Goal: Find specific fact: Find specific fact

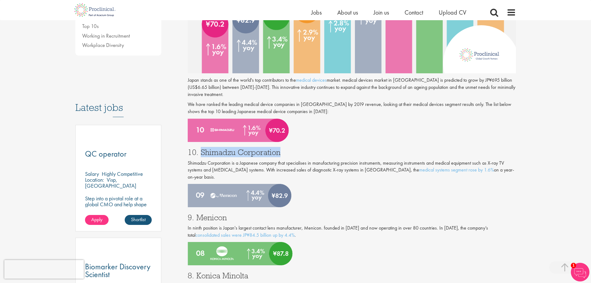
drag, startPoint x: 200, startPoint y: 151, endPoint x: 279, endPoint y: 152, distance: 78.5
click at [279, 152] on h3 "10. Shimadzu Corporation" at bounding box center [352, 152] width 328 height 8
copy h3 "Shimadzu Corporation"
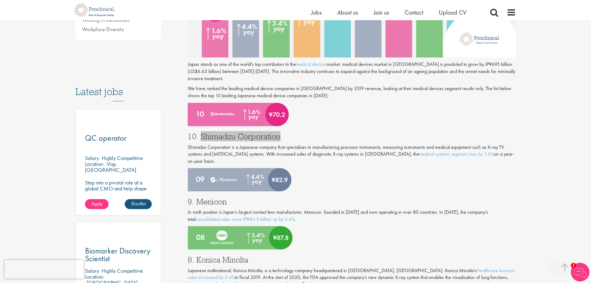
scroll to position [279, 0]
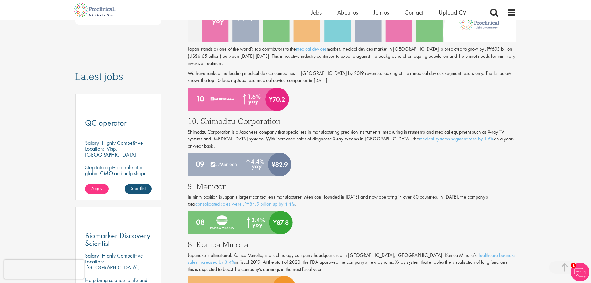
click at [213, 182] on h3 "9. Menicon" at bounding box center [352, 186] width 328 height 8
copy h3 "Menicon"
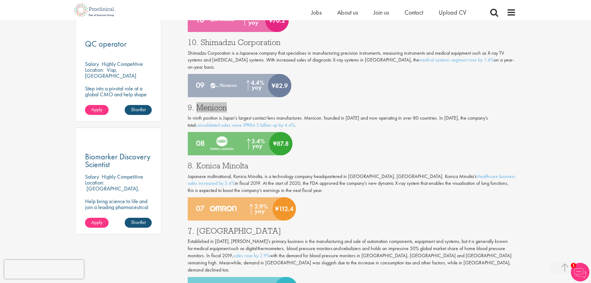
scroll to position [372, 0]
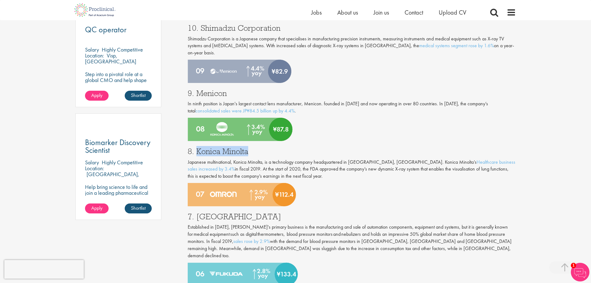
drag, startPoint x: 196, startPoint y: 144, endPoint x: 247, endPoint y: 145, distance: 50.6
click at [247, 147] on h3 "8. Konica Minolta" at bounding box center [352, 151] width 328 height 8
copy h3 "Konica Minolta"
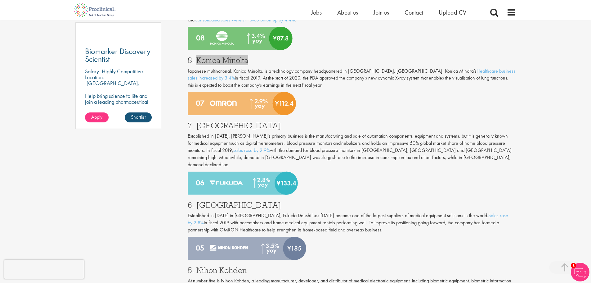
scroll to position [465, 0]
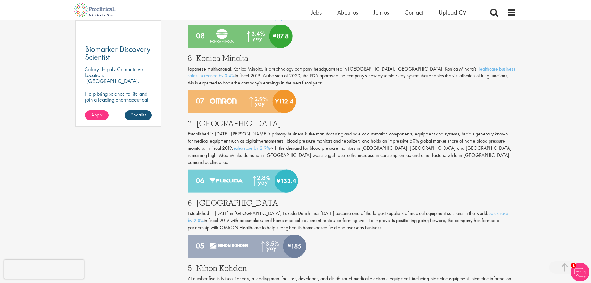
click at [211, 119] on h3 "7. [GEOGRAPHIC_DATA]" at bounding box center [352, 123] width 328 height 8
copy h3 "Omron"
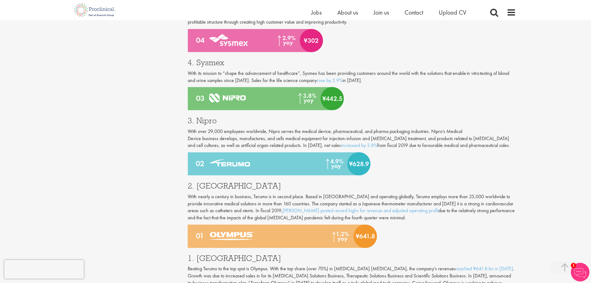
scroll to position [745, 0]
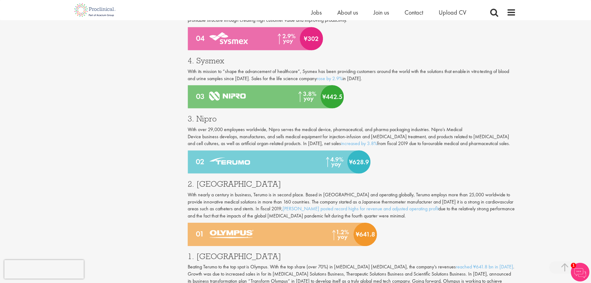
click at [209, 114] on h3 "3. Nipro" at bounding box center [352, 118] width 328 height 8
copy h3 "Nipro"
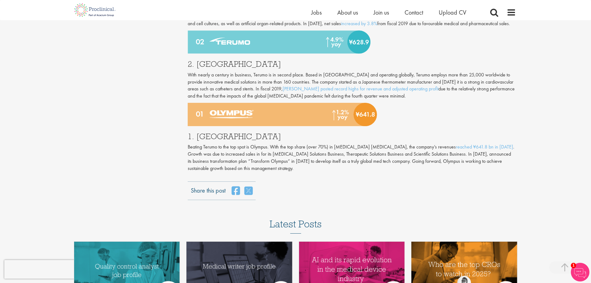
scroll to position [869, 0]
